Goal: Task Accomplishment & Management: Manage account settings

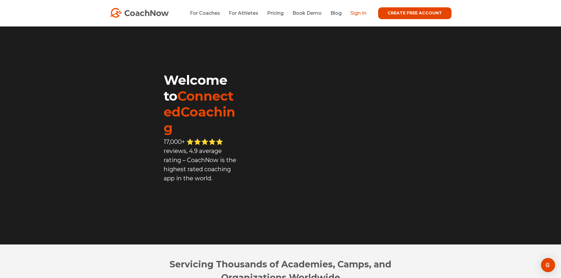
click at [361, 14] on link "Sign In" at bounding box center [359, 13] width 16 height 6
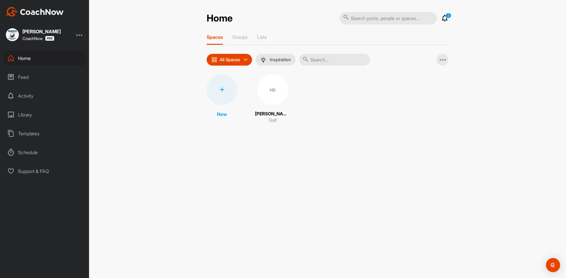
click at [80, 35] on div at bounding box center [79, 34] width 7 height 7
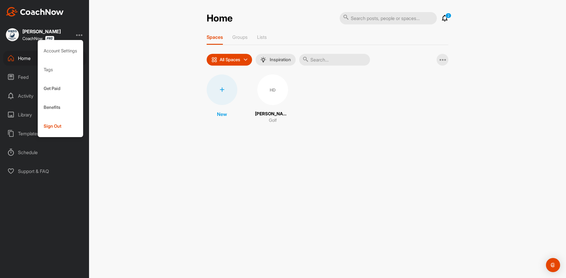
click at [80, 35] on div at bounding box center [79, 34] width 7 height 7
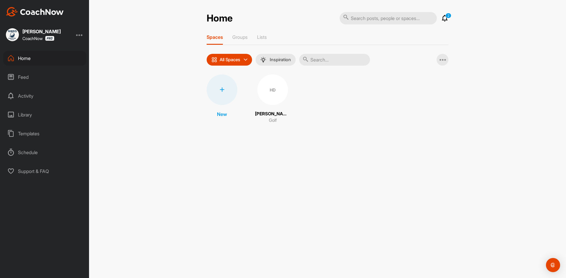
click at [30, 153] on div "Schedule" at bounding box center [44, 152] width 83 height 15
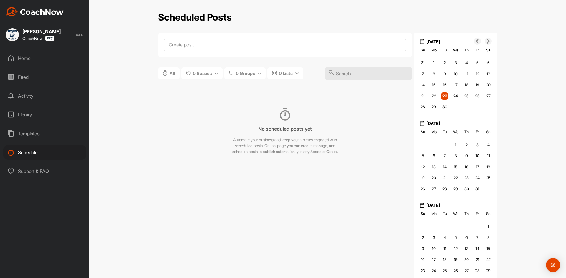
click at [32, 133] on div "Templates" at bounding box center [44, 133] width 83 height 15
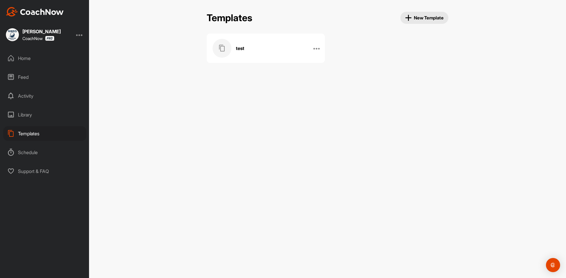
click at [29, 114] on div "Library" at bounding box center [44, 115] width 83 height 15
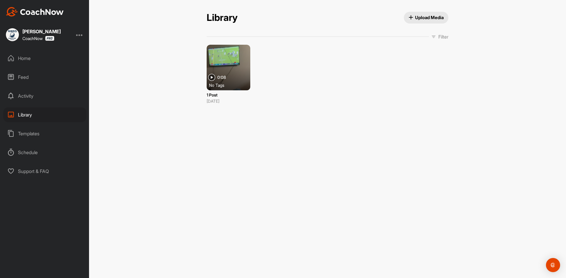
drag, startPoint x: 238, startPoint y: 77, endPoint x: 214, endPoint y: 128, distance: 57.0
click at [214, 128] on div "Library Upload Media Library Upload Media Filter Media Type Images Videos Audio…" at bounding box center [327, 139] width 477 height 278
click at [245, 82] on div "No Tags" at bounding box center [231, 85] width 44 height 6
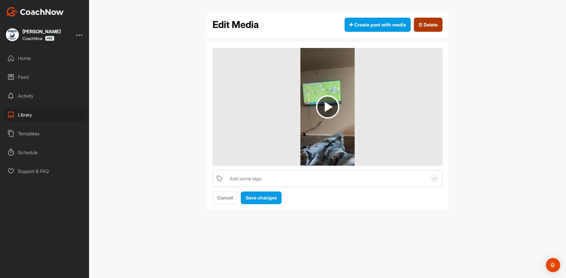
click at [425, 25] on span "Delete" at bounding box center [427, 24] width 19 height 7
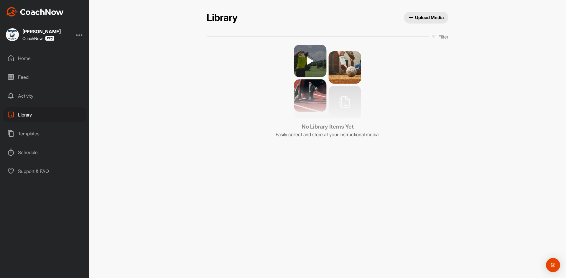
click at [435, 36] on span "Filter" at bounding box center [439, 36] width 17 height 7
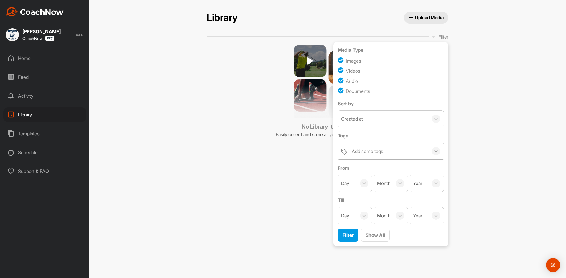
click at [434, 150] on icon at bounding box center [436, 151] width 6 height 6
click at [433, 36] on icon at bounding box center [433, 36] width 5 height 5
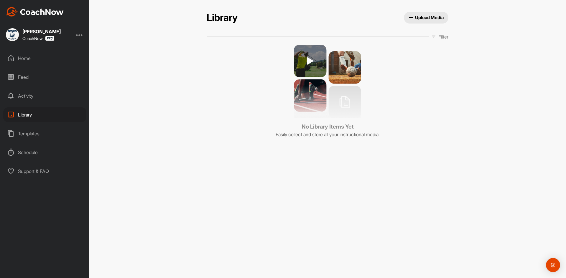
click at [33, 91] on div "Activity" at bounding box center [44, 96] width 83 height 15
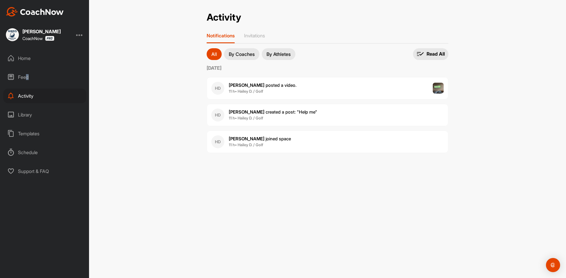
click at [27, 78] on div "Feed" at bounding box center [44, 77] width 83 height 15
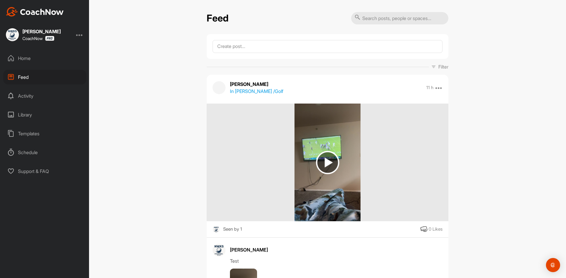
click at [29, 61] on div "Home" at bounding box center [44, 58] width 83 height 15
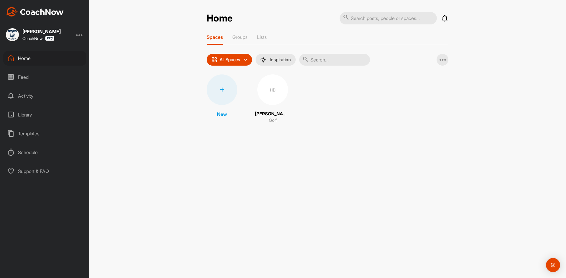
click at [34, 75] on div "Feed" at bounding box center [44, 77] width 83 height 15
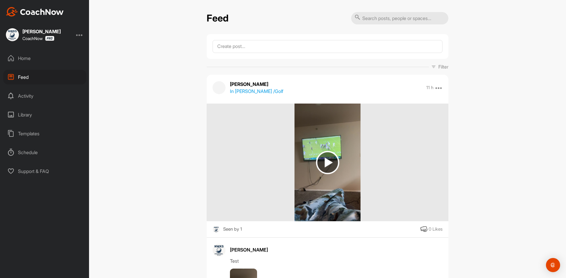
click at [41, 56] on div "Home" at bounding box center [44, 58] width 83 height 15
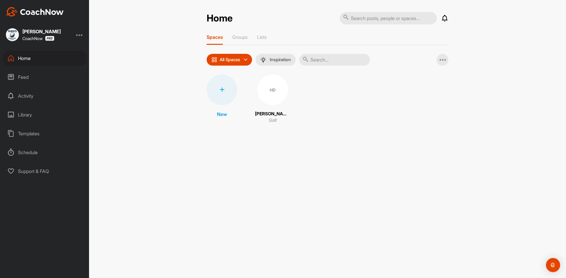
click at [80, 34] on div at bounding box center [79, 34] width 7 height 7
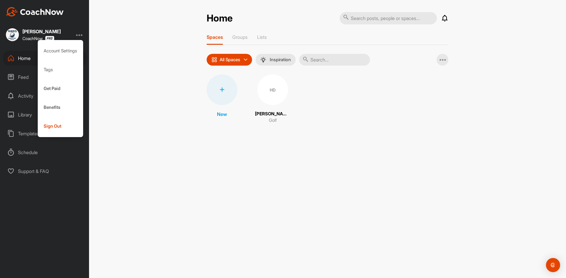
click at [80, 34] on div at bounding box center [79, 34] width 7 height 7
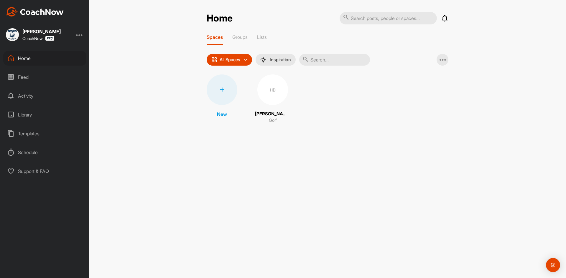
click at [16, 35] on img at bounding box center [12, 34] width 13 height 13
click at [550, 262] on img "Open Intercom Messenger" at bounding box center [553, 266] width 8 height 8
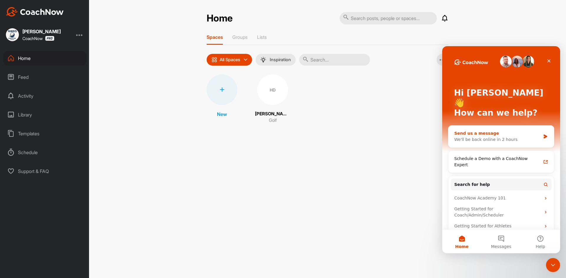
click at [532, 137] on div "We'll be back online in 2 hours" at bounding box center [497, 140] width 86 height 6
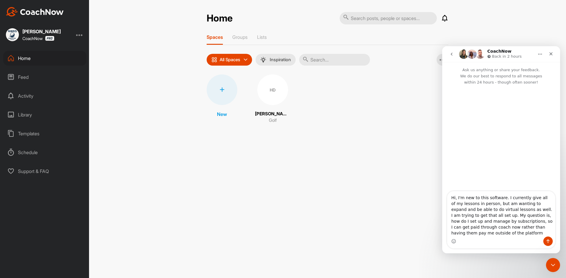
type textarea "Hi, I'm new to this software. I currently give all of my lessons in person, but…"
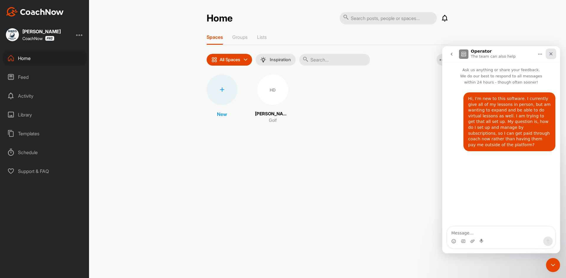
click at [554, 52] on div "Close" at bounding box center [550, 54] width 11 height 11
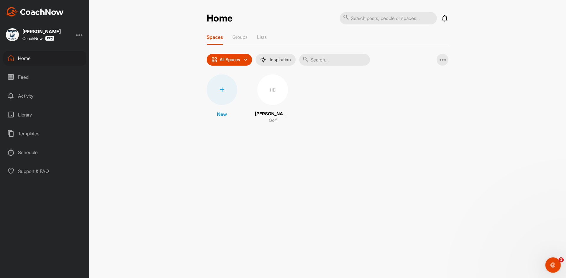
click at [554, 261] on div "Open Intercom Messenger" at bounding box center [551, 264] width 19 height 19
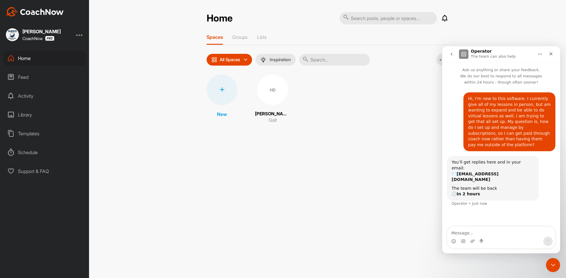
click at [452, 52] on icon "go back" at bounding box center [451, 54] width 5 height 5
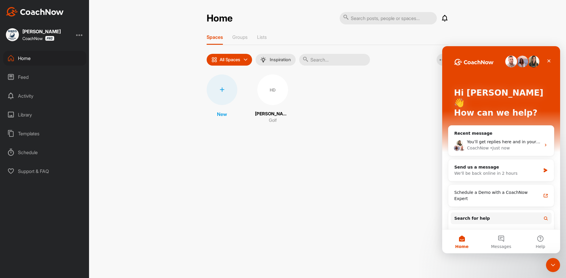
click at [390, 184] on div "Home Notifications Invitations Today HD Hailey D. posted a video . 11 h • Haile…" at bounding box center [327, 139] width 477 height 278
click at [395, 135] on div "Home Notifications Invitations Today HD Hailey D. posted a video . 11 h • Haile…" at bounding box center [327, 139] width 477 height 278
click at [550, 60] on icon "Close" at bounding box center [548, 61] width 5 height 5
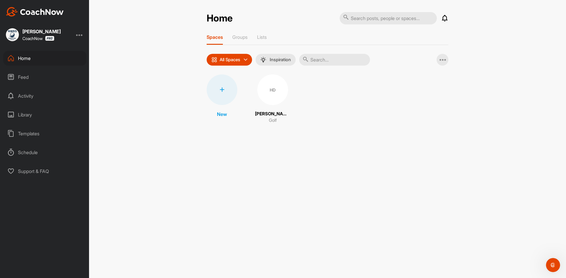
click at [33, 93] on div "Activity" at bounding box center [44, 96] width 83 height 15
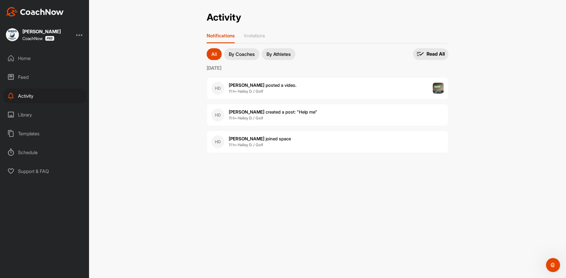
click at [35, 76] on div "Feed" at bounding box center [44, 77] width 83 height 15
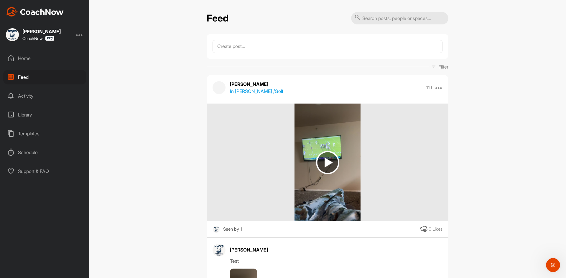
click at [45, 118] on div "Library" at bounding box center [44, 115] width 83 height 15
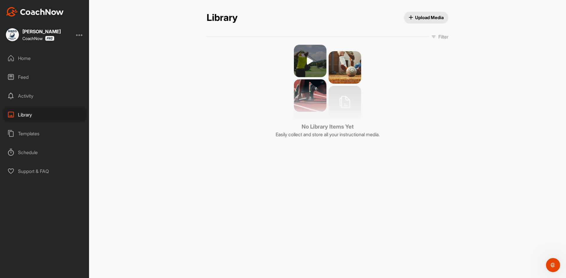
click at [48, 133] on div "Templates" at bounding box center [44, 133] width 83 height 15
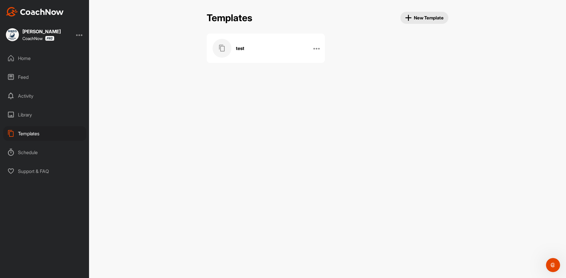
click at [47, 150] on div "Schedule" at bounding box center [44, 152] width 83 height 15
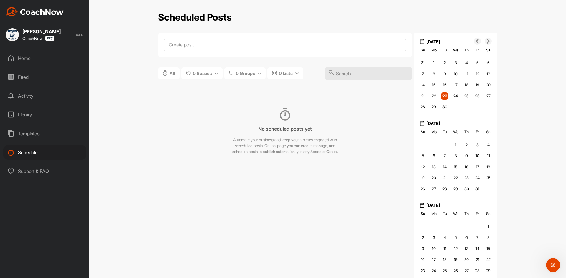
click at [48, 128] on div "Templates" at bounding box center [44, 133] width 83 height 15
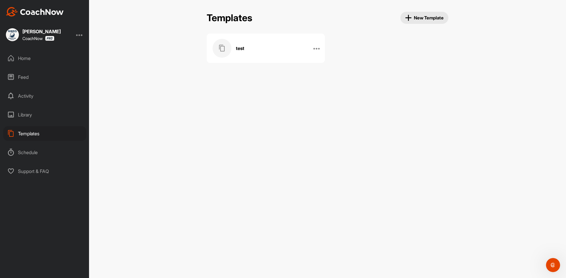
click at [47, 156] on div "Schedule" at bounding box center [44, 152] width 83 height 15
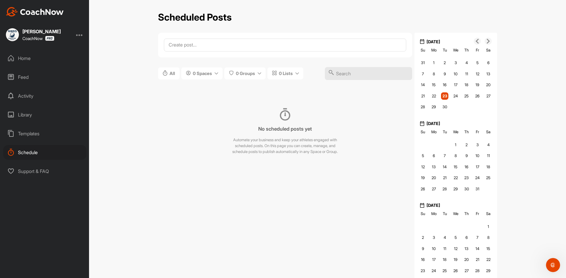
click at [48, 173] on div "Support & FAQ" at bounding box center [44, 171] width 83 height 15
click at [20, 169] on div "Support & FAQ" at bounding box center [44, 171] width 83 height 15
click at [35, 59] on div "Home" at bounding box center [44, 58] width 83 height 15
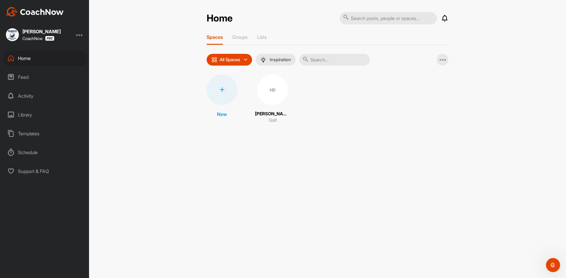
click at [28, 77] on div "Feed" at bounding box center [44, 77] width 83 height 15
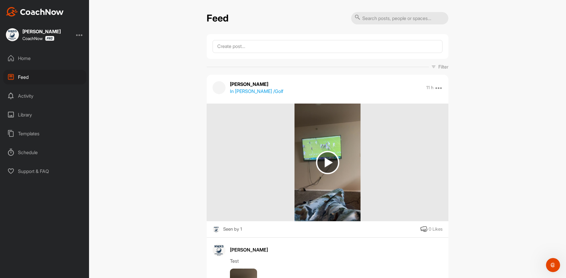
click at [36, 57] on div "Home" at bounding box center [44, 58] width 83 height 15
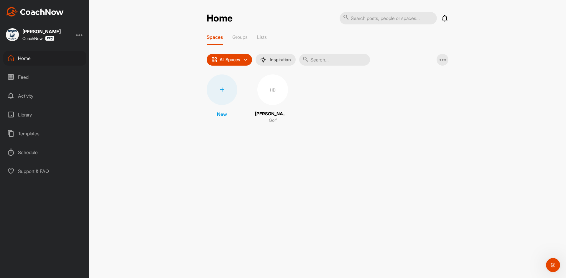
click at [42, 76] on div "Feed" at bounding box center [44, 77] width 83 height 15
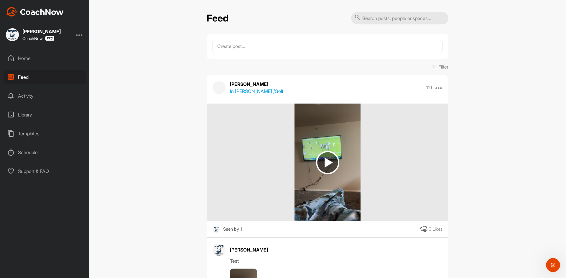
click at [49, 57] on div "Home" at bounding box center [44, 58] width 83 height 15
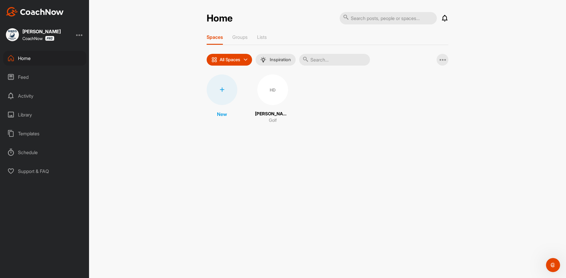
click at [26, 77] on div "Feed" at bounding box center [44, 77] width 83 height 15
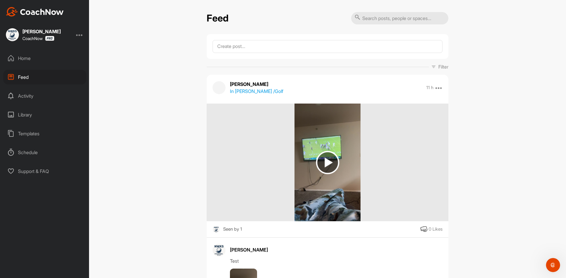
click at [45, 12] on img at bounding box center [35, 11] width 58 height 9
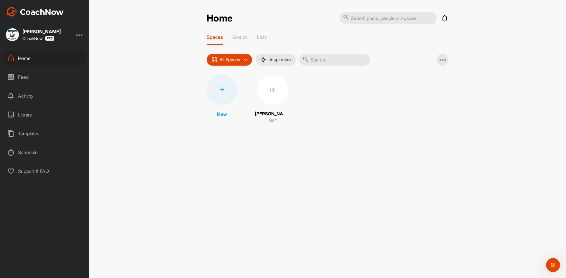
click at [226, 92] on div at bounding box center [222, 90] width 31 height 31
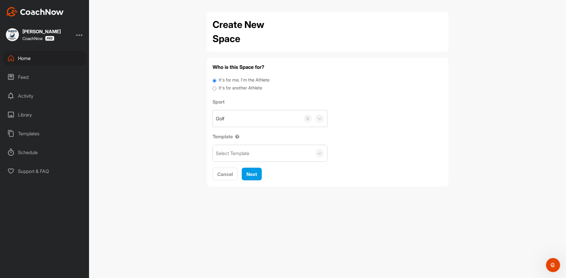
click at [219, 88] on label "It's for another Athlete" at bounding box center [240, 88] width 43 height 7
click at [216, 88] on input "It's for another Athlete" at bounding box center [214, 89] width 4 height 8
radio input "true"
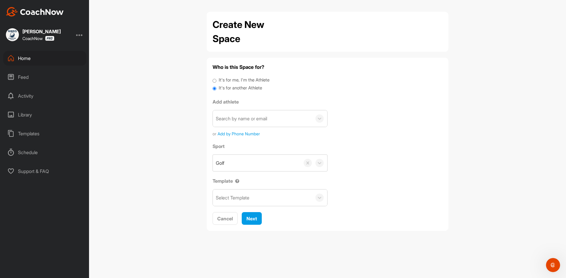
click at [229, 103] on label "Add athlete" at bounding box center [269, 101] width 115 height 7
click at [266, 120] on div "Search by name or email" at bounding box center [241, 118] width 51 height 7
click at [278, 120] on div "Search by name or email" at bounding box center [262, 118] width 99 height 16
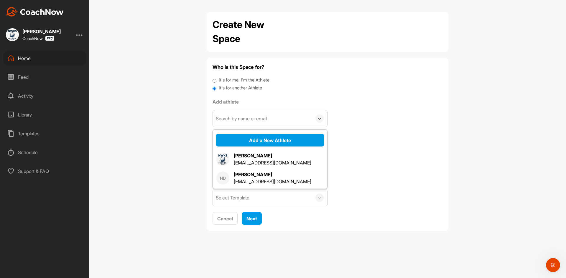
click at [278, 120] on div "Search by name or email" at bounding box center [262, 118] width 99 height 16
click at [271, 136] on button "Add a New Athlete" at bounding box center [270, 140] width 108 height 13
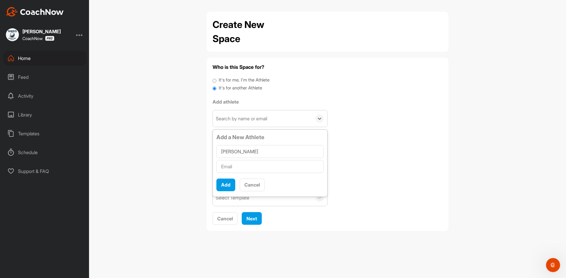
type input "[PERSON_NAME]"
type input "[EMAIL_ADDRESS][PERSON_NAME][DOMAIN_NAME]"
click at [225, 182] on button "Add" at bounding box center [225, 185] width 19 height 13
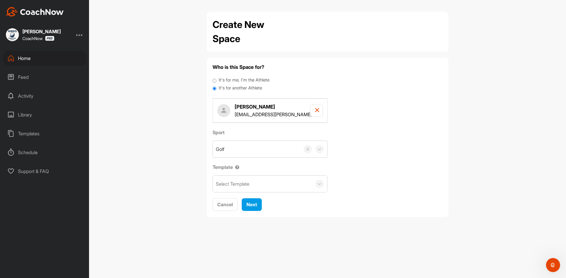
click at [263, 189] on div "Select Template" at bounding box center [262, 184] width 99 height 16
click at [268, 184] on div "Select Template" at bounding box center [262, 184] width 99 height 16
click at [318, 181] on icon at bounding box center [319, 184] width 6 height 6
click at [279, 209] on div "test" at bounding box center [269, 202] width 115 height 15
click at [285, 199] on div "test" at bounding box center [270, 203] width 114 height 12
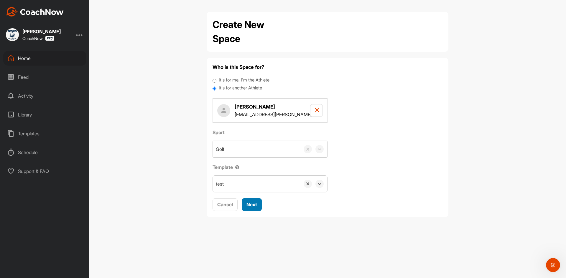
click at [248, 205] on span "Next" at bounding box center [251, 205] width 11 height 6
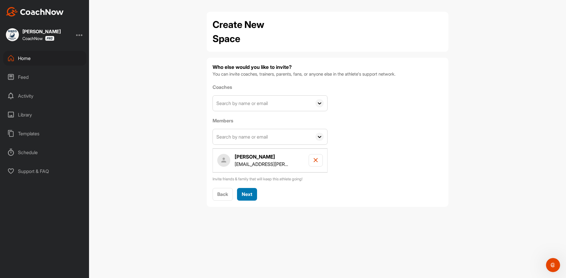
click at [250, 192] on span "Next" at bounding box center [247, 195] width 11 height 6
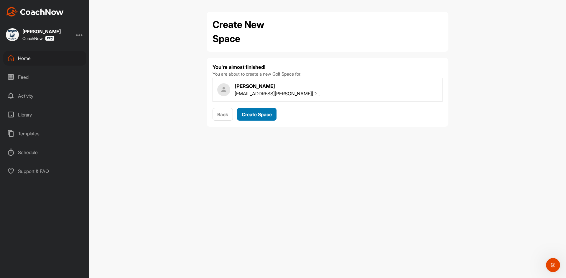
click at [254, 114] on span "Create Space" at bounding box center [257, 115] width 30 height 6
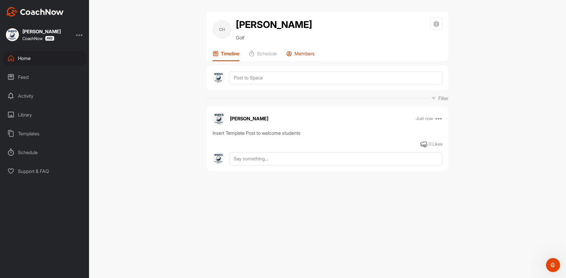
click at [300, 52] on p "Members" at bounding box center [304, 54] width 20 height 6
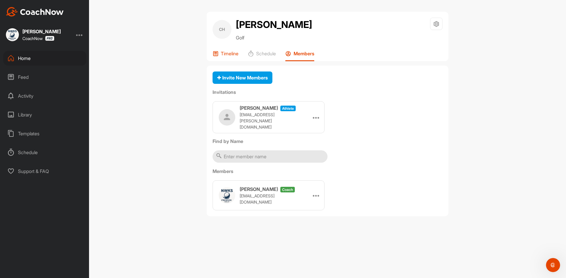
click at [227, 53] on p "Timeline" at bounding box center [230, 54] width 18 height 6
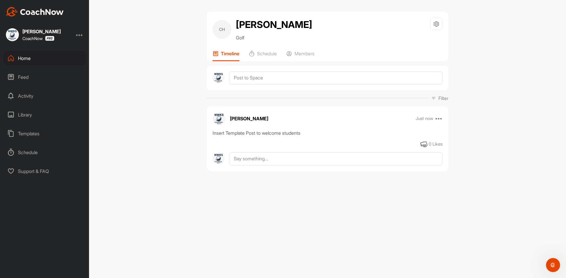
click at [266, 49] on div "CH Cayle Hubert Golf Space Settings Your Notifications Timeline Schedule Members" at bounding box center [328, 36] width 242 height 49
click at [265, 55] on p "Schedule" at bounding box center [267, 54] width 20 height 6
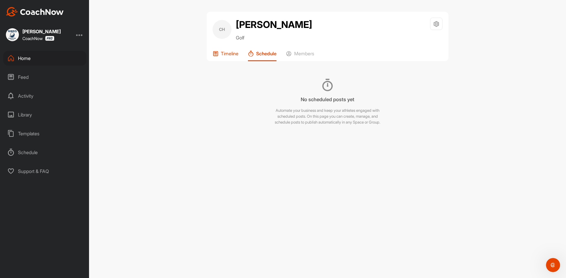
click at [230, 57] on div "Timeline" at bounding box center [225, 56] width 26 height 11
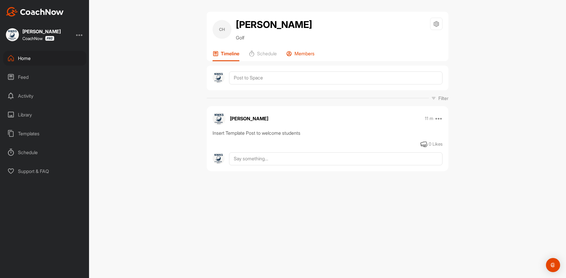
click at [303, 51] on p "Members" at bounding box center [304, 54] width 20 height 6
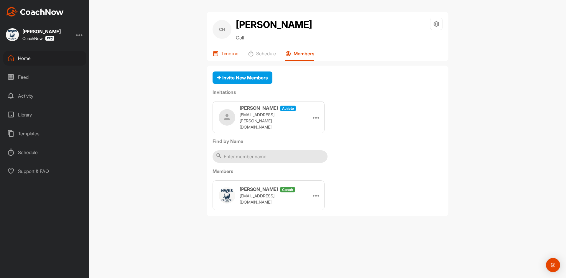
click at [235, 52] on p "Timeline" at bounding box center [230, 54] width 18 height 6
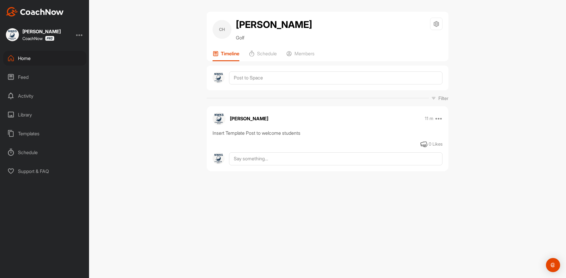
click at [22, 75] on div "Feed" at bounding box center [44, 77] width 83 height 15
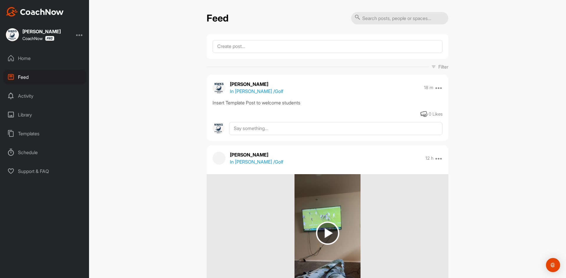
click at [254, 90] on p "In Cayle Hubert / Golf" at bounding box center [256, 91] width 53 height 7
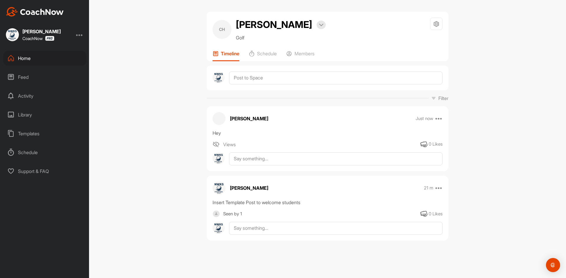
click at [29, 75] on div "Feed" at bounding box center [44, 77] width 83 height 15
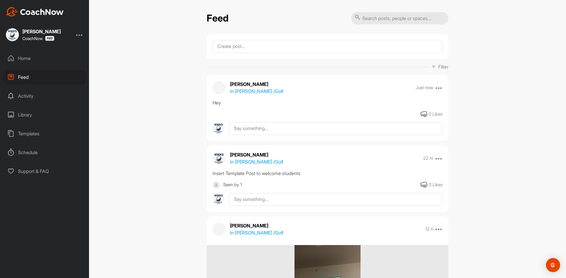
click at [36, 100] on div "Activity" at bounding box center [44, 96] width 83 height 15
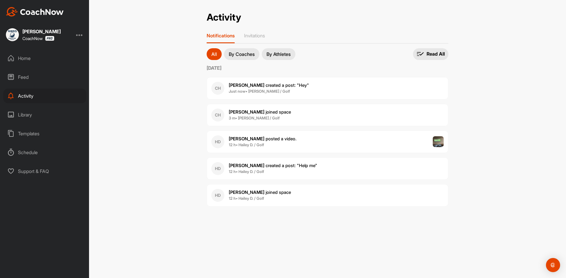
click at [35, 111] on div "Library" at bounding box center [44, 115] width 83 height 15
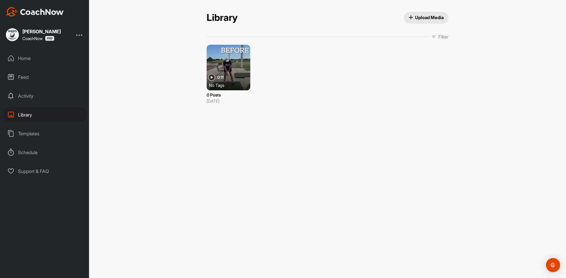
click at [44, 135] on div "Templates" at bounding box center [44, 133] width 83 height 15
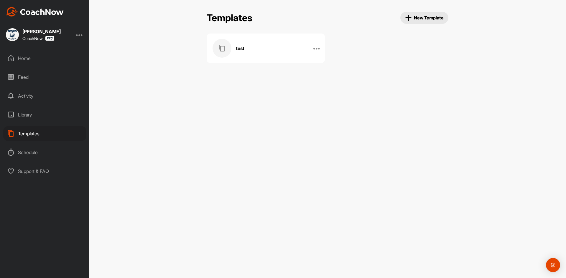
click at [44, 153] on div "Schedule" at bounding box center [44, 152] width 83 height 15
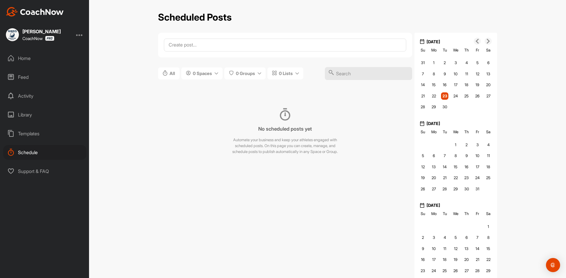
click at [37, 64] on div "Home" at bounding box center [44, 58] width 83 height 15
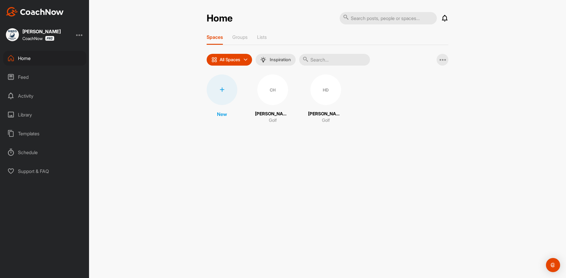
click at [35, 75] on div "Feed" at bounding box center [44, 77] width 83 height 15
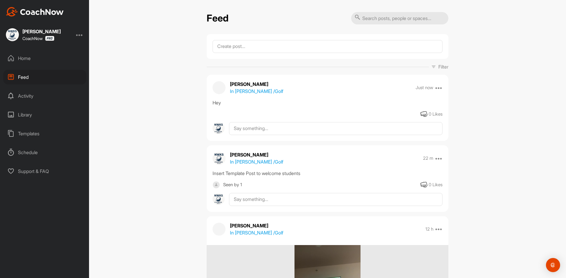
click at [39, 77] on div "Feed" at bounding box center [44, 77] width 83 height 15
click at [47, 53] on div "Home" at bounding box center [44, 58] width 83 height 15
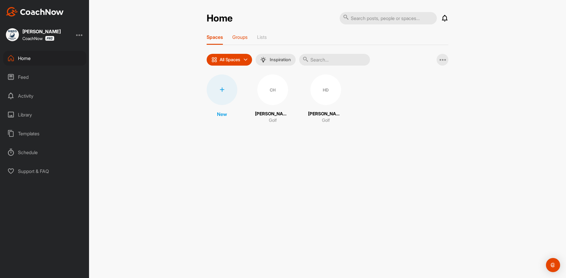
click at [239, 37] on p "Groups" at bounding box center [239, 37] width 15 height 6
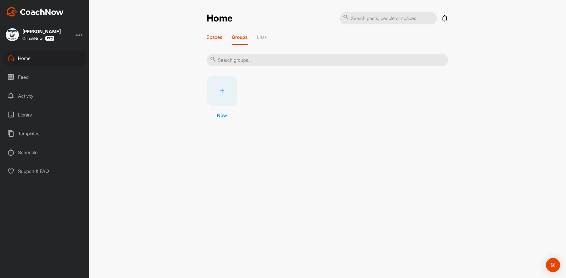
click at [216, 35] on p "Spaces" at bounding box center [215, 37] width 16 height 6
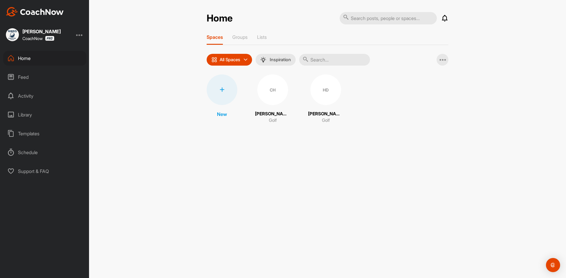
click at [270, 88] on div "CH" at bounding box center [272, 90] width 31 height 31
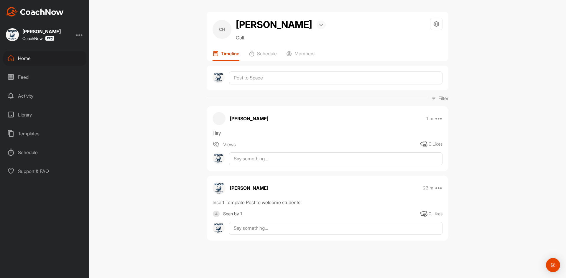
click at [319, 26] on img at bounding box center [321, 25] width 4 height 3
click at [266, 24] on h2 "[PERSON_NAME]" at bounding box center [274, 25] width 76 height 14
click at [215, 29] on div "CH" at bounding box center [221, 29] width 19 height 19
click at [438, 21] on icon at bounding box center [436, 24] width 7 height 7
click at [419, 42] on li "Space Settings" at bounding box center [418, 40] width 48 height 19
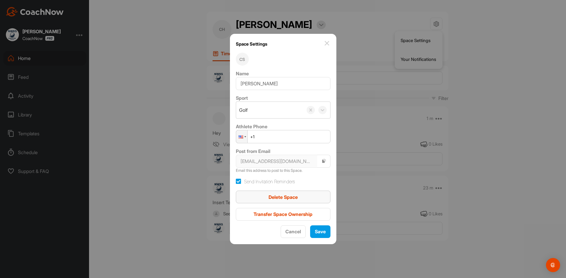
click at [286, 197] on span "Delete Space" at bounding box center [282, 197] width 29 height 6
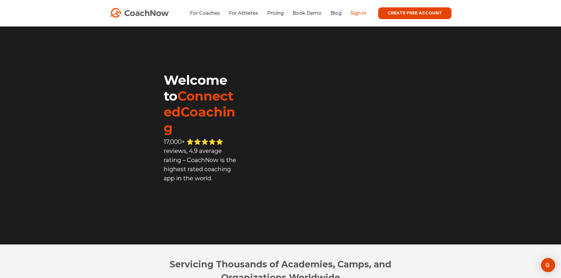
click at [356, 14] on link "Sign In" at bounding box center [359, 13] width 16 height 6
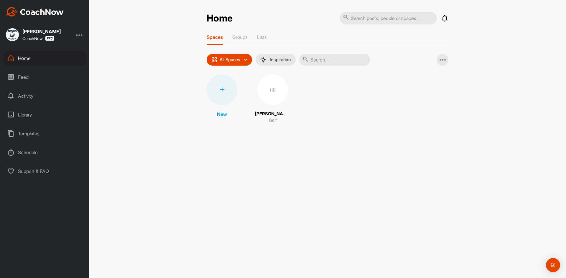
click at [226, 89] on div at bounding box center [222, 90] width 31 height 31
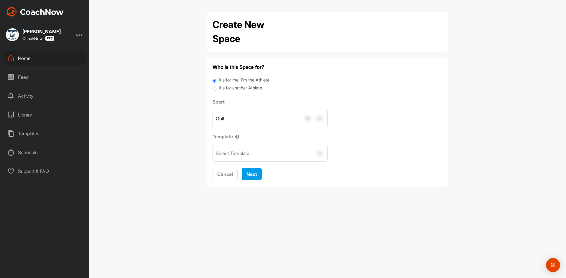
click at [236, 89] on label "It's for another Athlete" at bounding box center [240, 88] width 43 height 7
click at [216, 89] on input "It's for another Athlete" at bounding box center [214, 89] width 4 height 8
radio input "true"
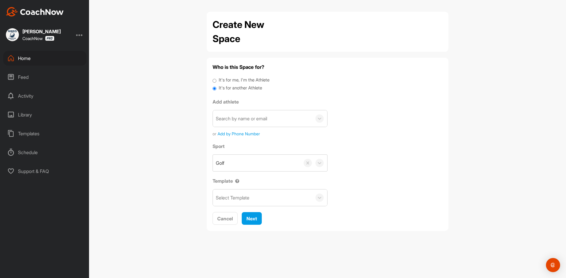
click at [253, 116] on div "Search by name or email" at bounding box center [241, 118] width 51 height 7
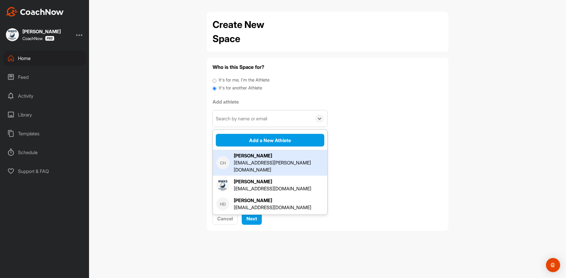
click at [260, 159] on div "[PERSON_NAME]" at bounding box center [279, 155] width 90 height 7
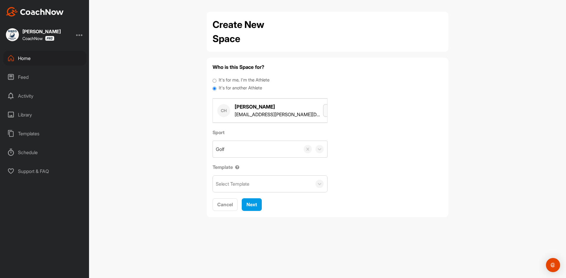
click at [323, 110] on button "button" at bounding box center [327, 110] width 9 height 13
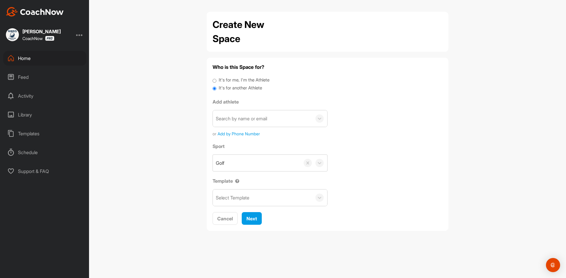
click at [81, 36] on div at bounding box center [79, 34] width 7 height 7
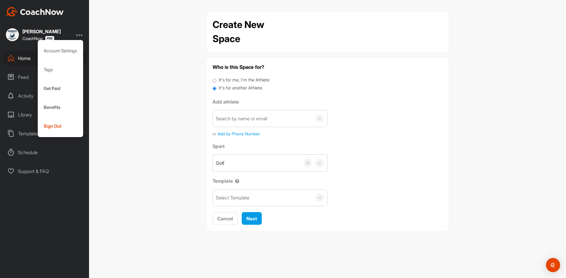
click at [81, 36] on div at bounding box center [79, 34] width 7 height 7
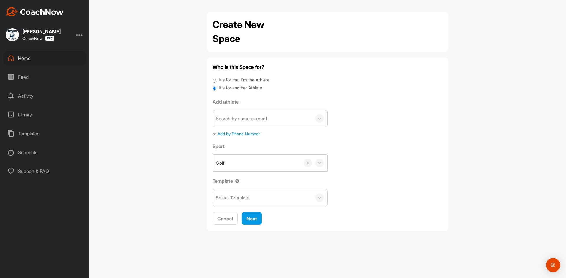
click at [31, 93] on div "Activity" at bounding box center [44, 96] width 83 height 15
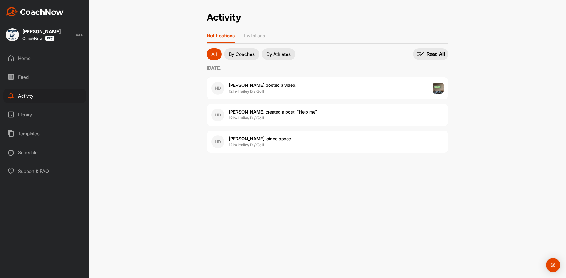
click at [280, 51] on button "By Athletes" at bounding box center [279, 54] width 34 height 12
click at [34, 117] on div "Library" at bounding box center [44, 115] width 83 height 15
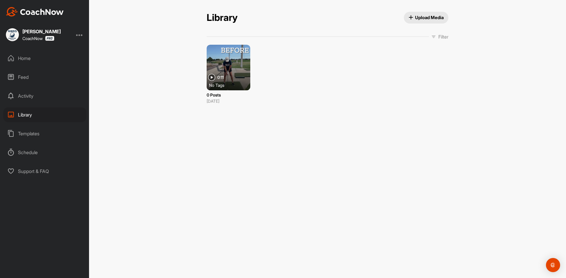
click at [29, 132] on div "Templates" at bounding box center [44, 133] width 83 height 15
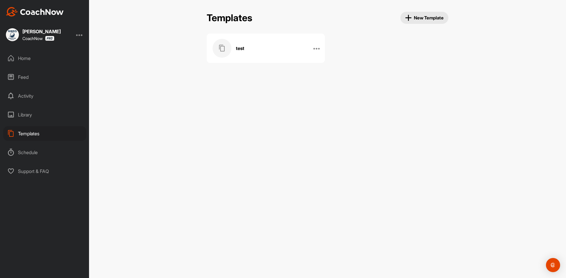
click at [42, 59] on div "Home" at bounding box center [44, 58] width 83 height 15
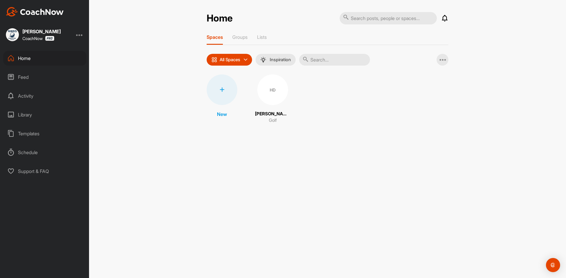
click at [81, 34] on div at bounding box center [79, 34] width 7 height 7
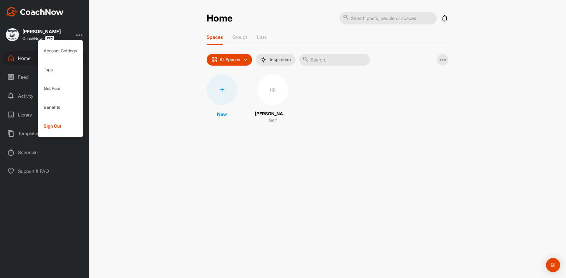
click at [82, 37] on div at bounding box center [79, 34] width 7 height 7
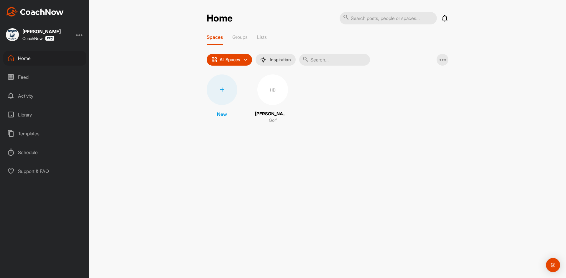
click at [29, 79] on div "Feed" at bounding box center [44, 77] width 83 height 15
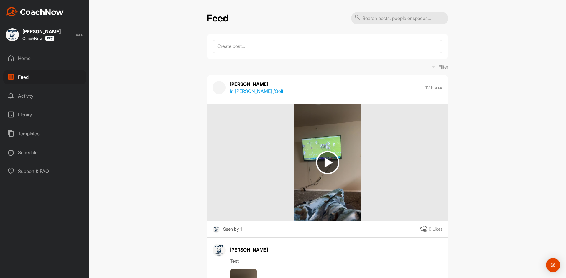
click at [32, 95] on div "Activity" at bounding box center [44, 96] width 83 height 15
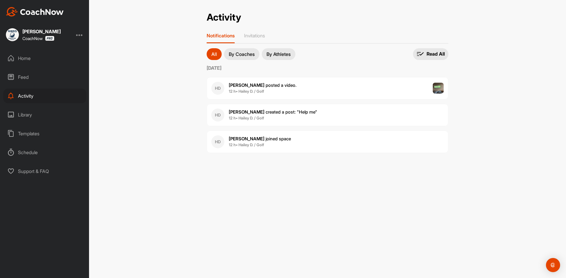
click at [283, 57] on p "By Athletes" at bounding box center [278, 54] width 24 height 5
click at [235, 57] on button "By Coaches" at bounding box center [241, 54] width 35 height 12
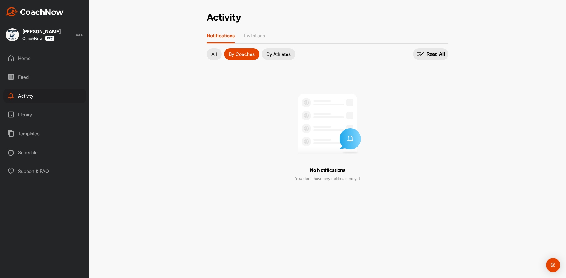
click at [213, 57] on p "All" at bounding box center [214, 54] width 6 height 5
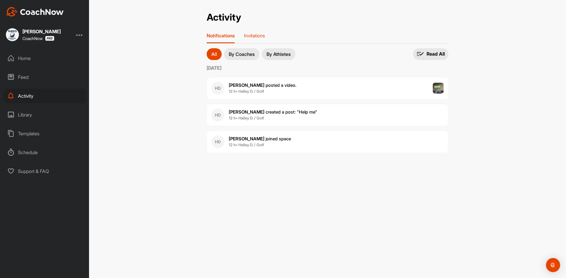
click at [250, 36] on p "Invitations" at bounding box center [254, 36] width 21 height 6
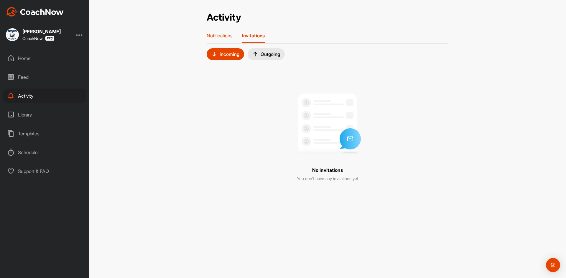
click at [228, 36] on p "Notifications" at bounding box center [220, 36] width 26 height 6
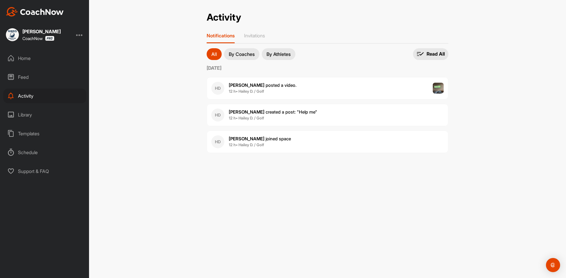
click at [37, 132] on div "Templates" at bounding box center [44, 133] width 83 height 15
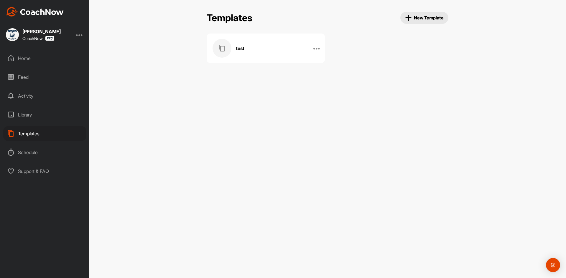
click at [27, 156] on div "Schedule" at bounding box center [44, 152] width 83 height 15
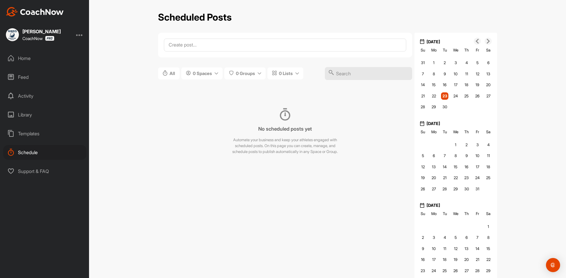
click at [41, 96] on div "Activity" at bounding box center [44, 96] width 83 height 15
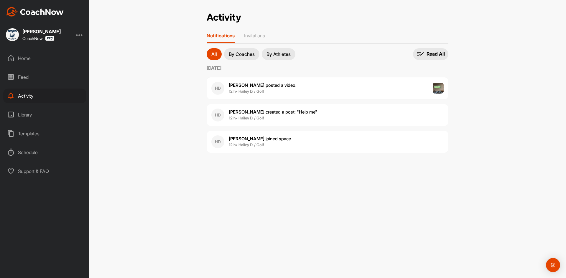
click at [14, 35] on img at bounding box center [12, 34] width 13 height 13
click at [14, 34] on img at bounding box center [12, 34] width 13 height 13
click at [41, 33] on div "[PERSON_NAME]" at bounding box center [41, 31] width 38 height 5
click at [81, 34] on div at bounding box center [79, 34] width 7 height 7
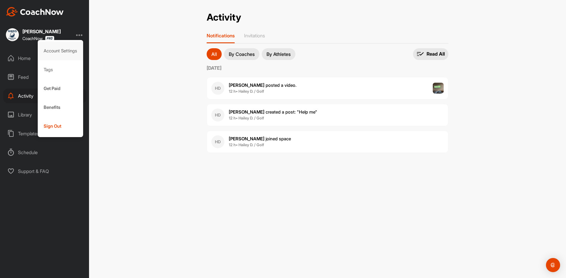
click at [67, 52] on div "Account Settings" at bounding box center [61, 51] width 46 height 19
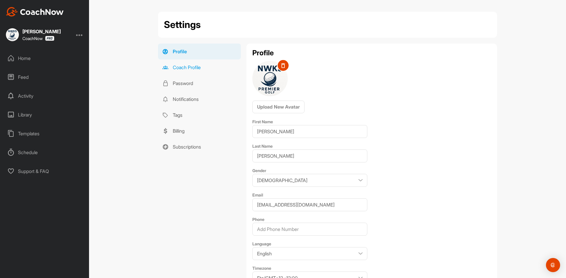
click at [186, 67] on link "Coach Profile" at bounding box center [199, 68] width 83 height 16
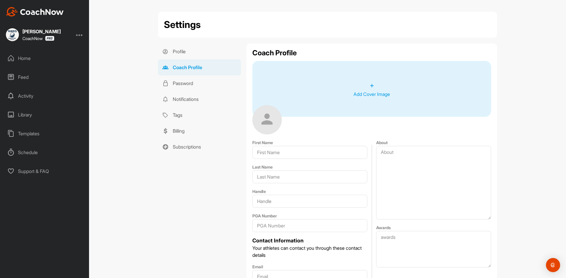
type input "[PERSON_NAME]"
type input "Schwarz"
click at [31, 77] on div "Feed" at bounding box center [44, 77] width 83 height 15
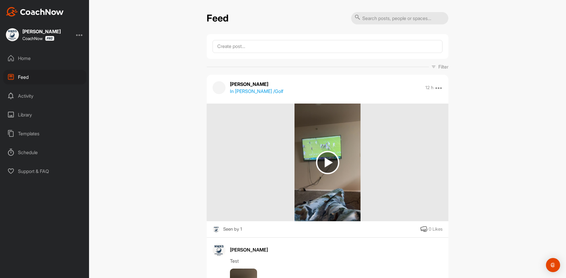
click at [32, 59] on div "Home" at bounding box center [44, 58] width 83 height 15
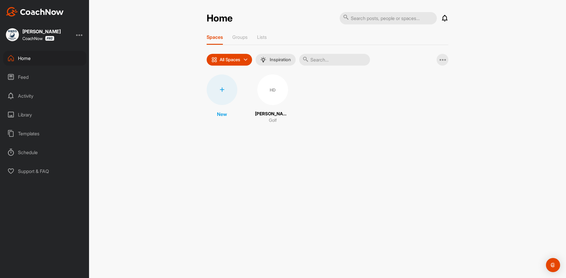
click at [229, 100] on div at bounding box center [222, 90] width 31 height 31
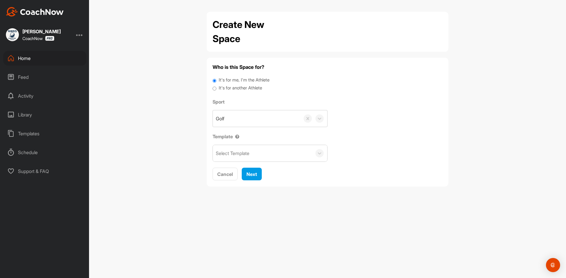
click at [232, 85] on label "It's for another Athlete" at bounding box center [240, 88] width 43 height 7
click at [216, 85] on input "It's for another Athlete" at bounding box center [214, 89] width 4 height 8
radio input "true"
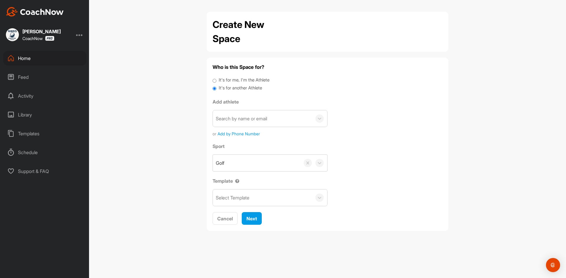
click at [313, 121] on div at bounding box center [319, 119] width 15 height 8
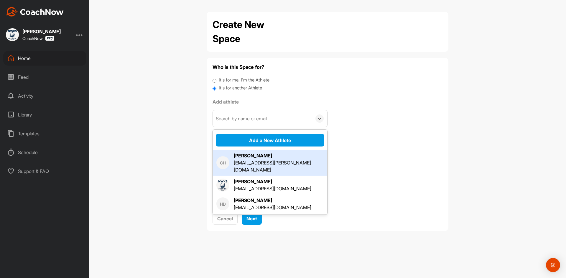
click at [278, 160] on div "[EMAIL_ADDRESS][PERSON_NAME][DOMAIN_NAME]" at bounding box center [279, 166] width 90 height 14
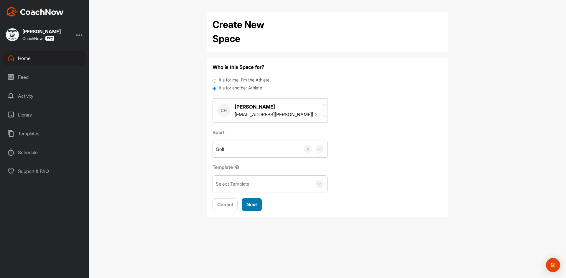
click at [250, 205] on span "Next" at bounding box center [251, 205] width 11 height 6
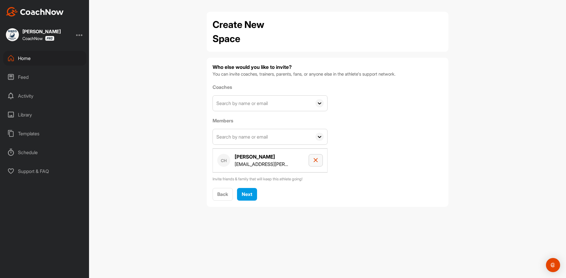
click at [315, 160] on icon "button" at bounding box center [315, 160] width 5 height 5
click at [217, 165] on span "Back" at bounding box center [222, 167] width 11 height 6
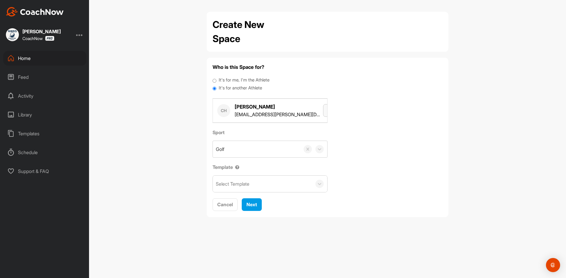
click at [328, 108] on icon "button" at bounding box center [330, 110] width 5 height 5
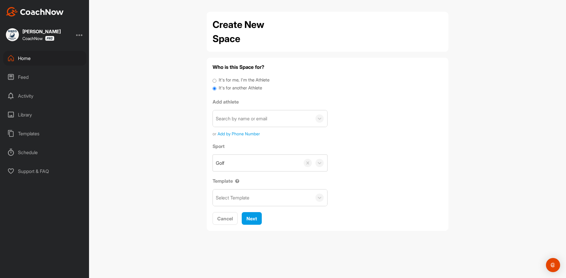
click at [315, 118] on div at bounding box center [319, 119] width 15 height 8
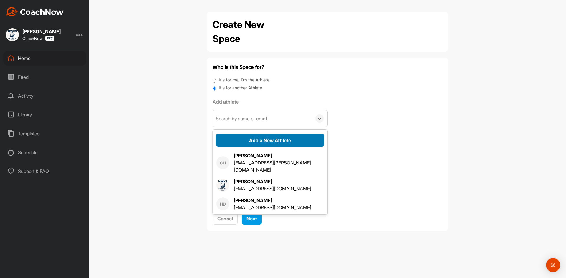
click at [289, 139] on button "Add a New Athlete" at bounding box center [270, 140] width 108 height 13
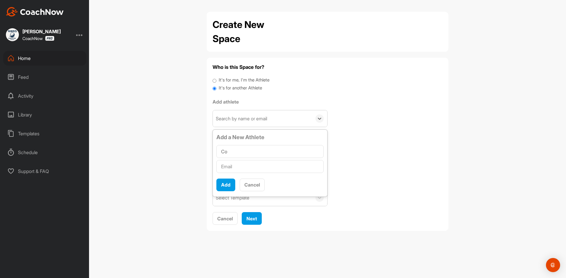
type input "C"
type input "Player Test"
click at [273, 168] on input "text" at bounding box center [269, 166] width 107 height 13
type input "s"
type input "[PERSON_NAME][EMAIL_ADDRESS][DOMAIN_NAME]"
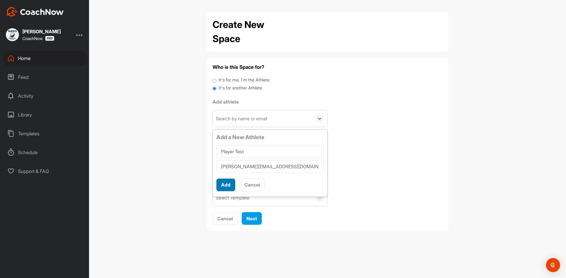
click at [226, 183] on button "Add" at bounding box center [225, 185] width 19 height 13
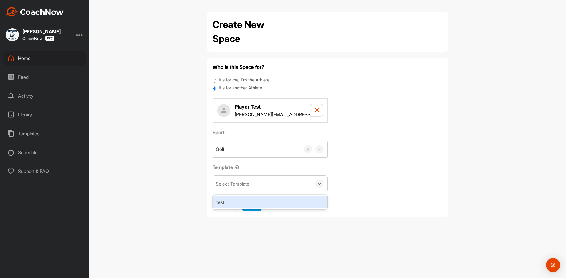
drag, startPoint x: 273, startPoint y: 183, endPoint x: 267, endPoint y: 183, distance: 6.5
click at [273, 183] on div "Select Template" at bounding box center [262, 184] width 99 height 16
click at [279, 204] on div "test" at bounding box center [270, 203] width 114 height 12
click at [254, 204] on span "Next" at bounding box center [251, 205] width 11 height 6
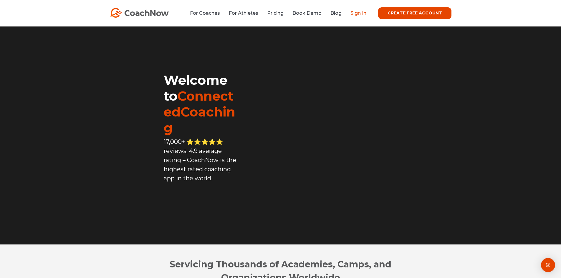
click at [363, 13] on link "Sign In" at bounding box center [359, 13] width 16 height 6
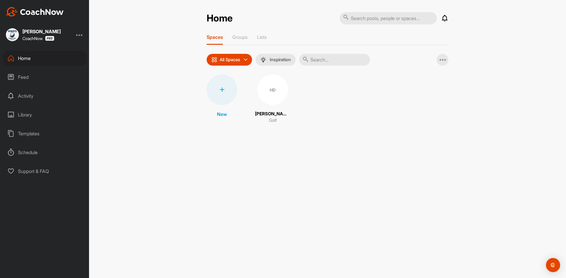
click at [222, 85] on div at bounding box center [222, 90] width 31 height 31
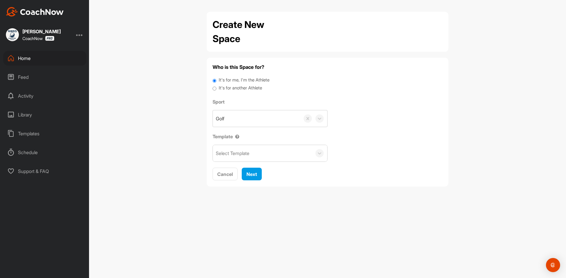
click at [227, 86] on label "It's for another Athlete" at bounding box center [240, 88] width 43 height 7
click at [216, 86] on input "It's for another Athlete" at bounding box center [214, 89] width 4 height 8
radio input "true"
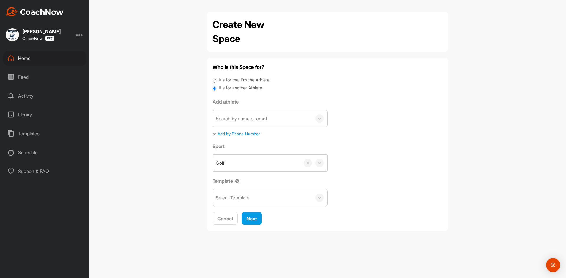
click at [288, 112] on div "Search by name or email" at bounding box center [262, 118] width 99 height 16
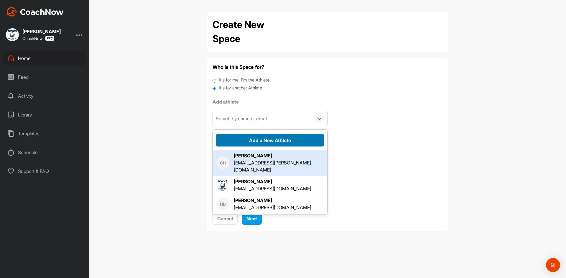
click at [272, 140] on button "Add a New Athlete" at bounding box center [270, 140] width 108 height 13
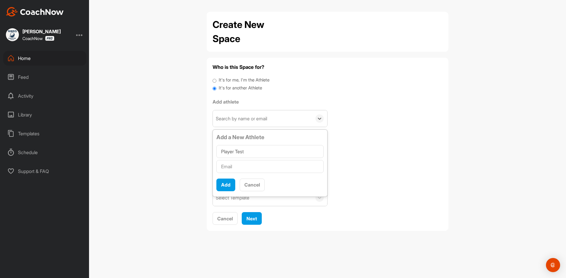
type input "Player Test"
type input "[PERSON_NAME][EMAIL_ADDRESS][DOMAIN_NAME]"
click at [234, 185] on button "Add" at bounding box center [225, 185] width 19 height 13
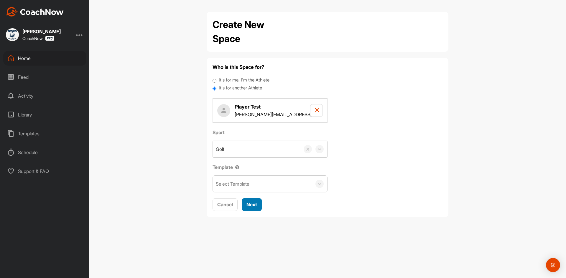
click at [247, 201] on button "Next" at bounding box center [252, 205] width 20 height 13
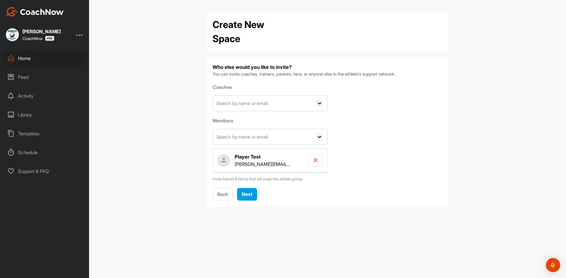
click at [323, 136] on icon at bounding box center [319, 137] width 8 height 8
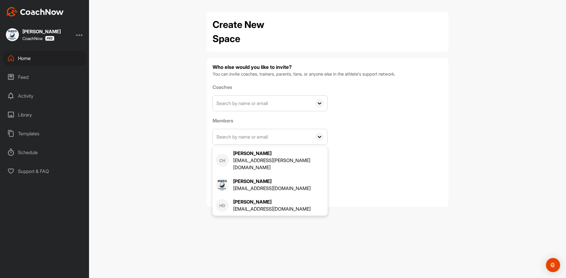
click at [318, 135] on icon at bounding box center [319, 137] width 8 height 8
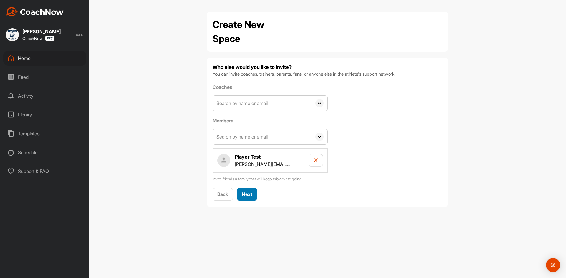
click at [248, 194] on span "Next" at bounding box center [247, 195] width 11 height 6
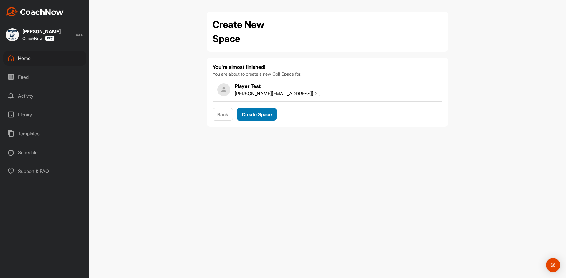
click at [257, 113] on span "Create Space" at bounding box center [257, 115] width 30 height 6
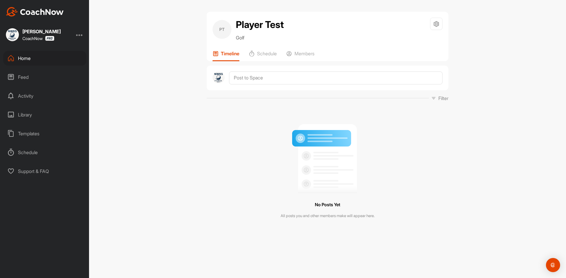
click at [37, 64] on div "Home" at bounding box center [44, 58] width 83 height 15
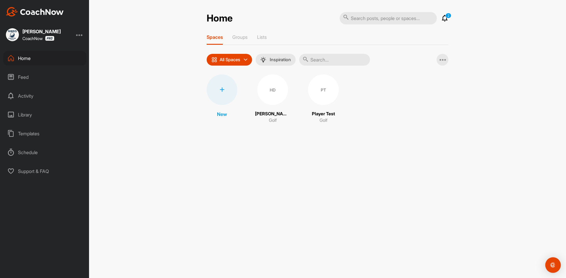
click at [556, 264] on div "Open Intercom Messenger" at bounding box center [553, 266] width 16 height 16
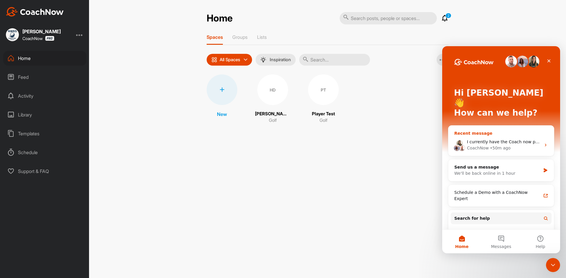
click at [515, 131] on div "Recent message" at bounding box center [501, 134] width 94 height 6
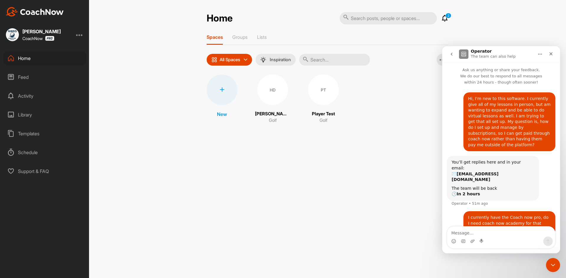
click at [452, 56] on icon "go back" at bounding box center [451, 54] width 5 height 5
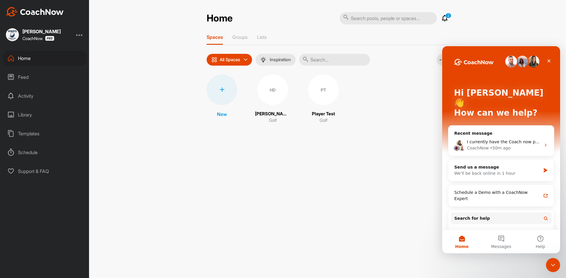
click at [319, 161] on div "Home 2 Notifications Invitations [DATE] PT Player T. created a post : "Post her…" at bounding box center [327, 139] width 477 height 278
click at [549, 60] on icon "Close" at bounding box center [548, 61] width 5 height 5
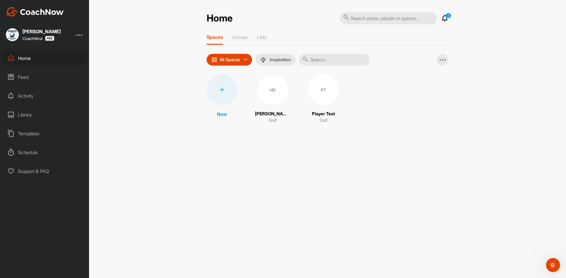
click at [386, 128] on div "New HD [PERSON_NAME] Golf PT Player Test Golf" at bounding box center [328, 102] width 242 height 55
click at [43, 114] on div "Library" at bounding box center [44, 115] width 83 height 15
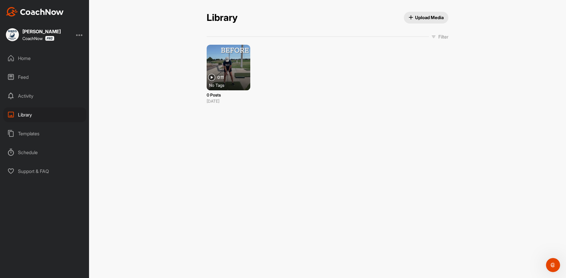
click at [410, 20] on icon "button" at bounding box center [410, 17] width 4 height 4
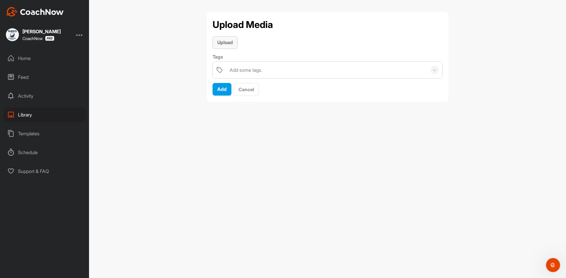
click at [229, 41] on span "Upload" at bounding box center [225, 42] width 16 height 6
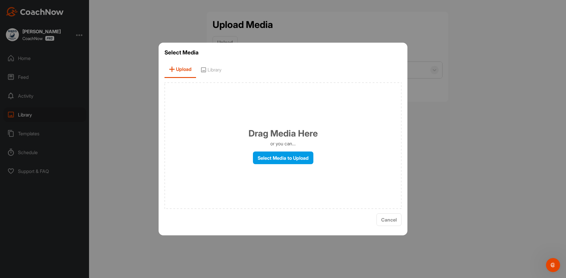
click at [213, 72] on span "Library" at bounding box center [211, 69] width 30 height 17
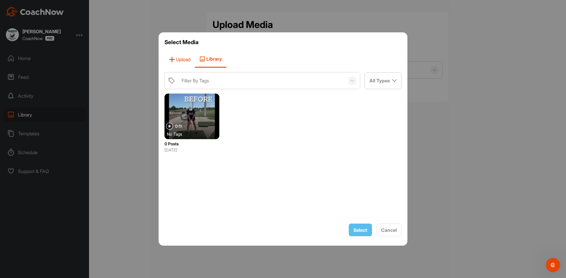
click at [179, 58] on span "Upload" at bounding box center [179, 59] width 30 height 17
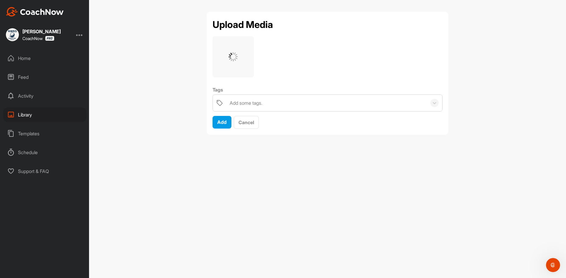
click at [292, 102] on div "Add some tags." at bounding box center [327, 103] width 200 height 16
click at [282, 182] on div "Upload Media Tags Add some tags. Add Cancel" at bounding box center [327, 139] width 477 height 278
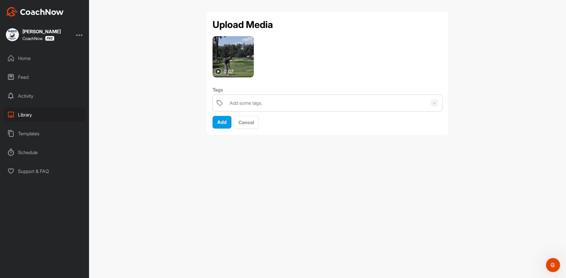
click at [260, 106] on div "Add some tags." at bounding box center [246, 103] width 33 height 7
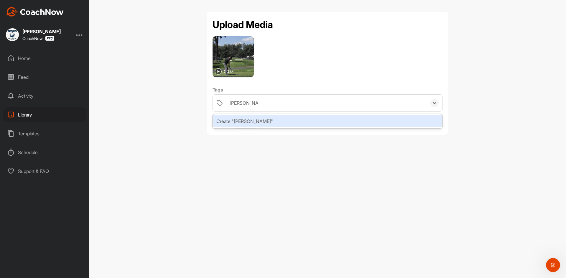
type input "[PERSON_NAME]"
click at [267, 123] on div "Create "[PERSON_NAME]"" at bounding box center [327, 121] width 229 height 12
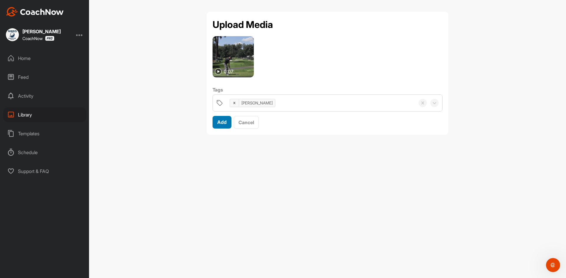
click at [227, 126] on button "Add" at bounding box center [221, 122] width 19 height 13
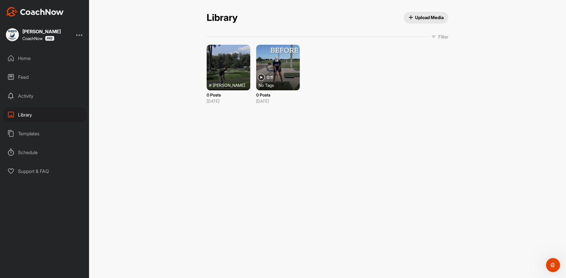
click at [424, 18] on span "Upload Media" at bounding box center [425, 17] width 35 height 6
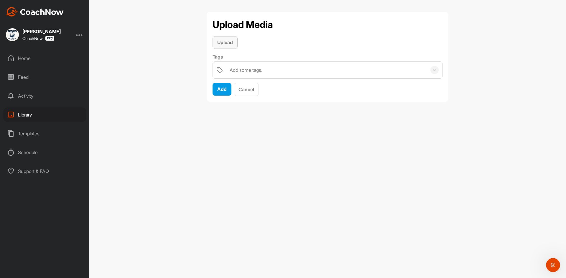
click at [224, 39] on button "Upload" at bounding box center [224, 42] width 25 height 13
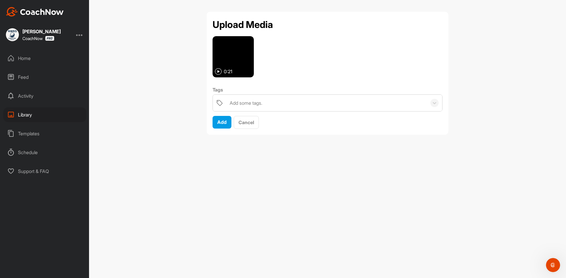
click at [42, 93] on div "Activity" at bounding box center [44, 96] width 83 height 15
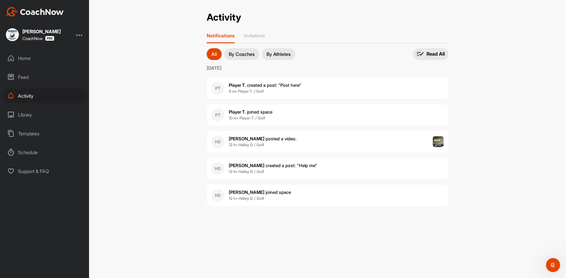
click at [41, 77] on div "Feed" at bounding box center [44, 77] width 83 height 15
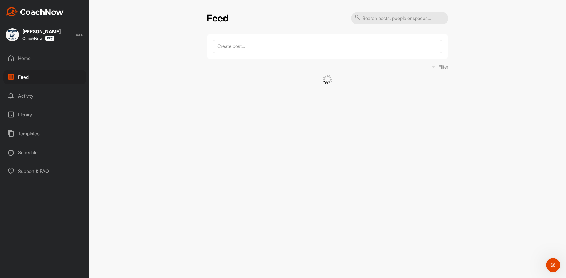
click at [47, 60] on div "Home" at bounding box center [44, 58] width 83 height 15
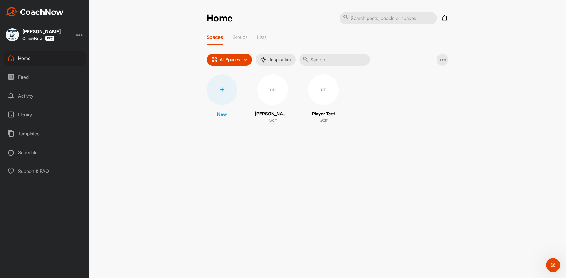
click at [126, 84] on div "Home Notifications Invitations [DATE] PT Player T. created a post : "Post here"…" at bounding box center [327, 139] width 477 height 278
